Goal: Task Accomplishment & Management: Use online tool/utility

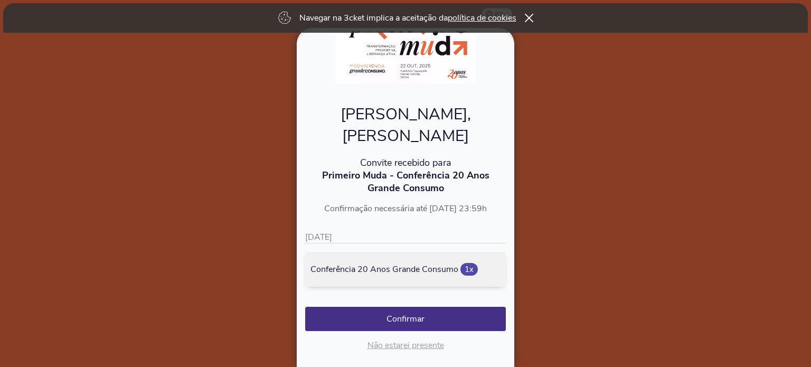
scroll to position [60, 0]
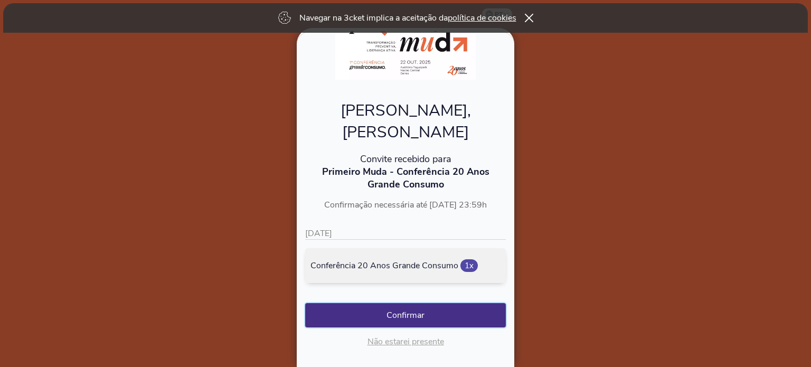
click at [431, 303] on button "Confirmar" at bounding box center [405, 315] width 201 height 24
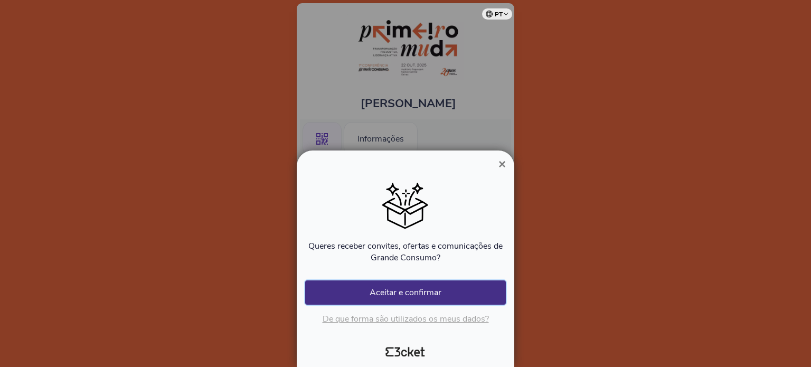
click at [459, 290] on button "Aceitar e confirmar" at bounding box center [405, 292] width 201 height 24
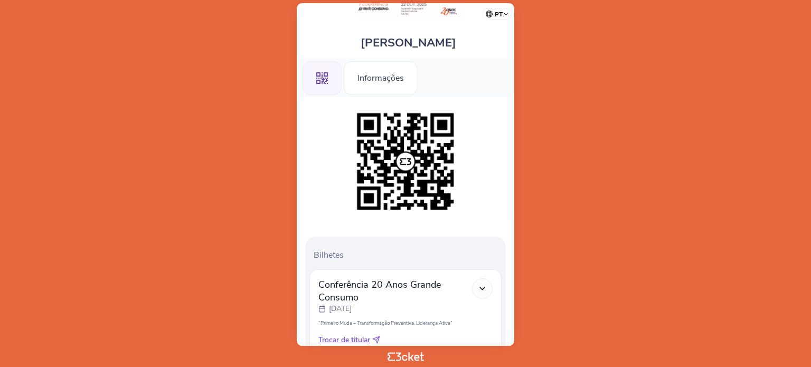
scroll to position [138, 0]
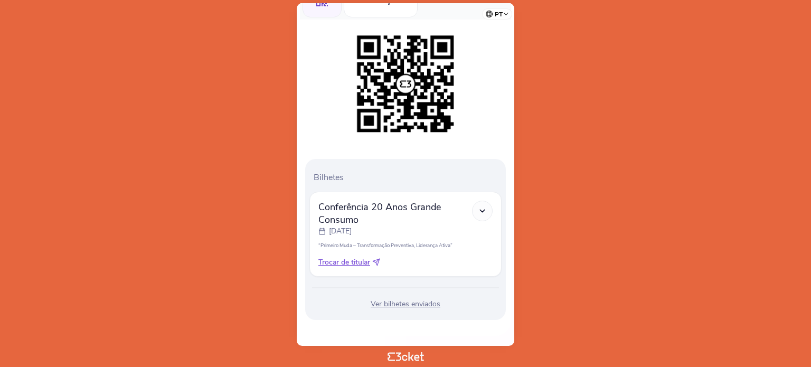
click at [480, 207] on icon at bounding box center [482, 210] width 9 height 9
click at [483, 210] on polyline at bounding box center [482, 211] width 5 height 2
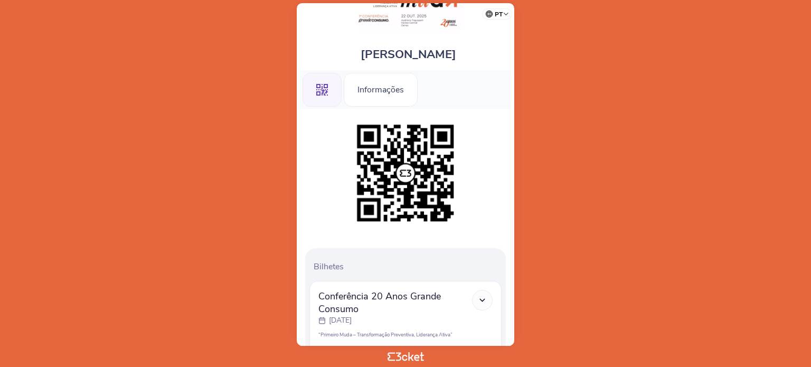
scroll to position [0, 0]
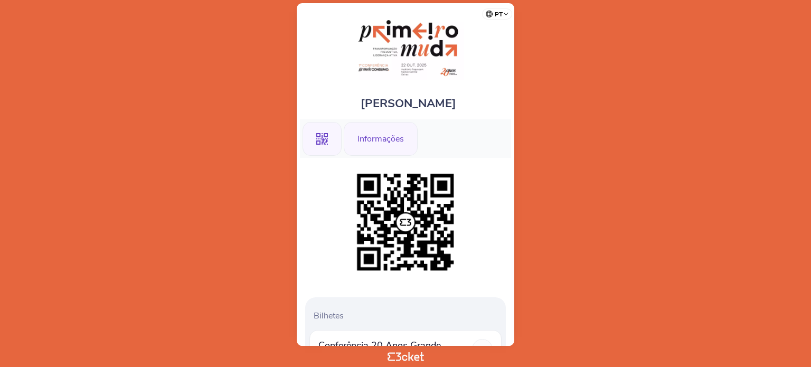
click at [372, 138] on div "Informações" at bounding box center [381, 139] width 74 height 34
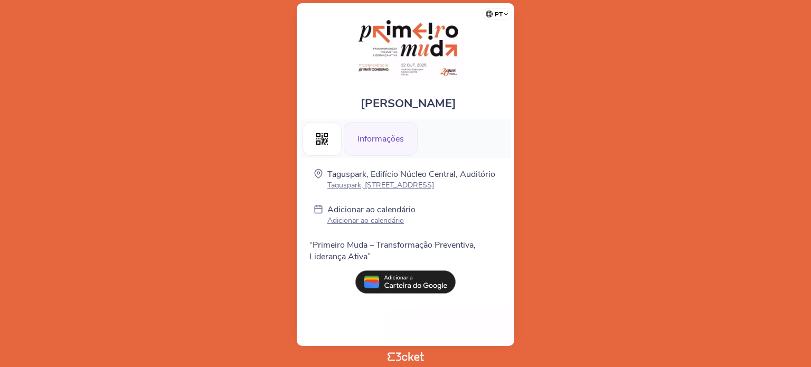
click at [376, 225] on p "Adicionar ao calendário" at bounding box center [371, 220] width 88 height 10
click at [323, 136] on icon at bounding box center [322, 139] width 12 height 12
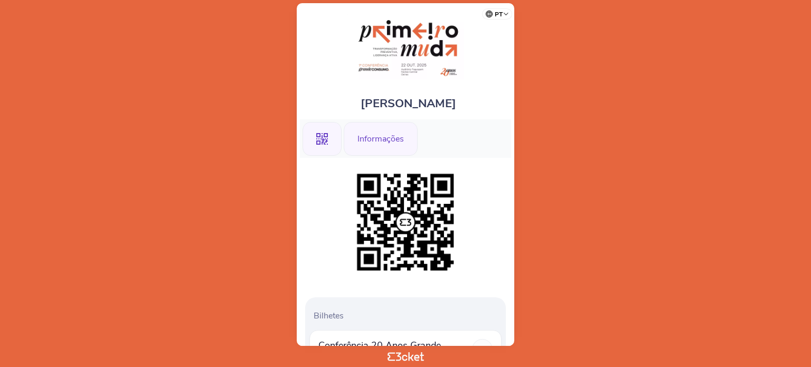
click at [389, 133] on div "Informações" at bounding box center [381, 139] width 74 height 34
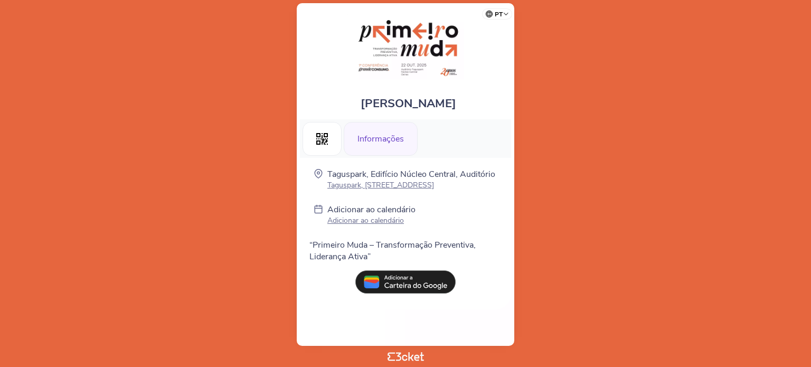
click at [374, 225] on p "Adicionar ao calendário" at bounding box center [371, 220] width 88 height 10
click at [403, 289] on img at bounding box center [405, 281] width 100 height 23
